Goal: Navigation & Orientation: Find specific page/section

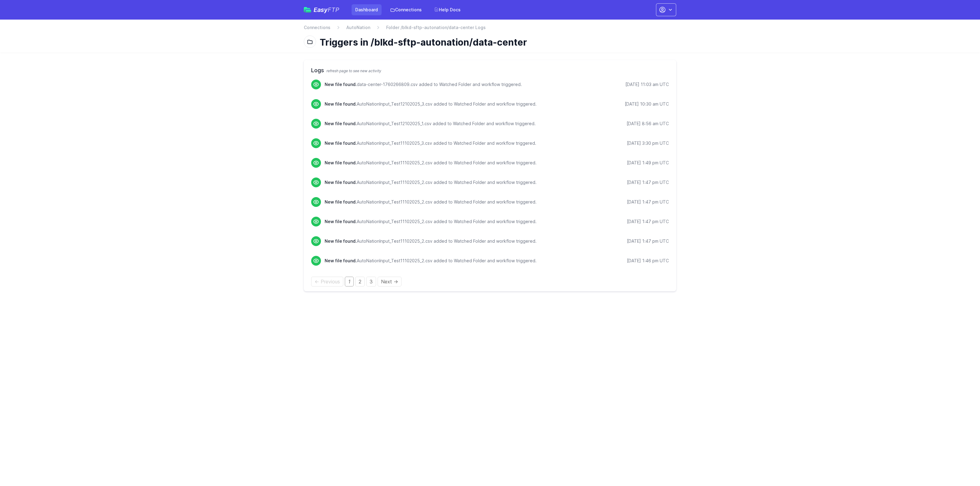
click at [362, 10] on link "Dashboard" at bounding box center [367, 9] width 30 height 11
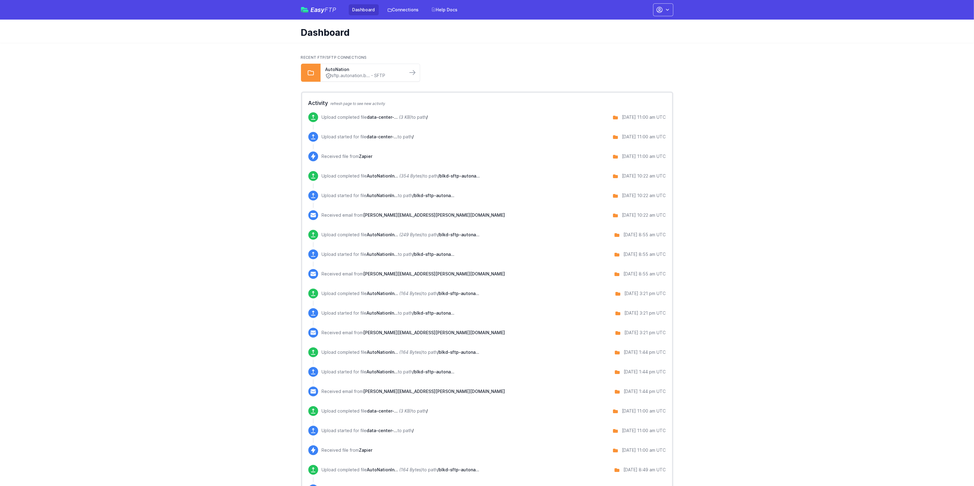
click at [317, 8] on span "Easy FTP" at bounding box center [324, 10] width 26 height 6
click at [338, 68] on link "AutoNation" at bounding box center [364, 69] width 77 height 6
